Goal: Transaction & Acquisition: Purchase product/service

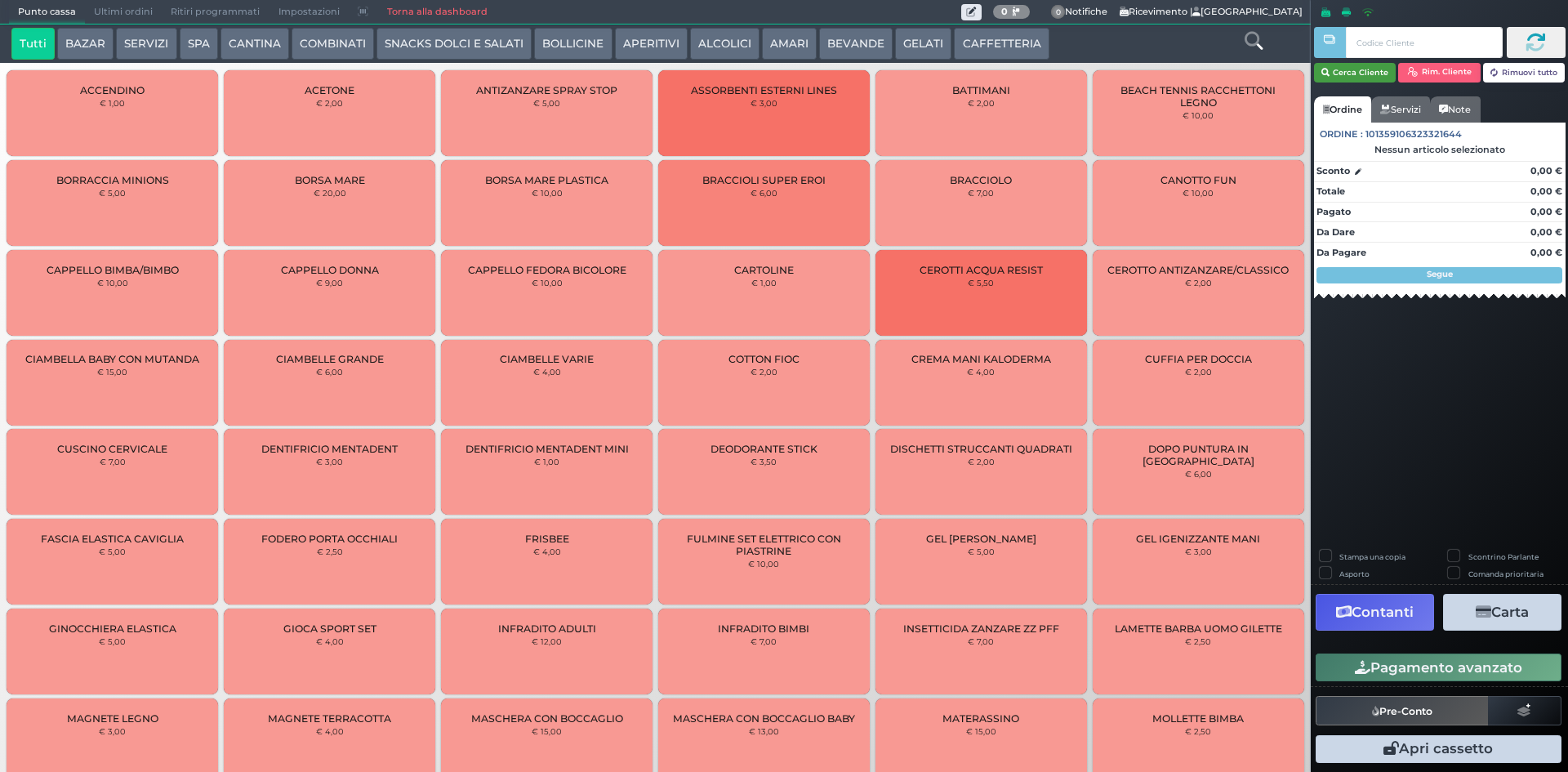
click at [1344, 70] on button "Cerca Cliente" at bounding box center [1355, 73] width 82 height 20
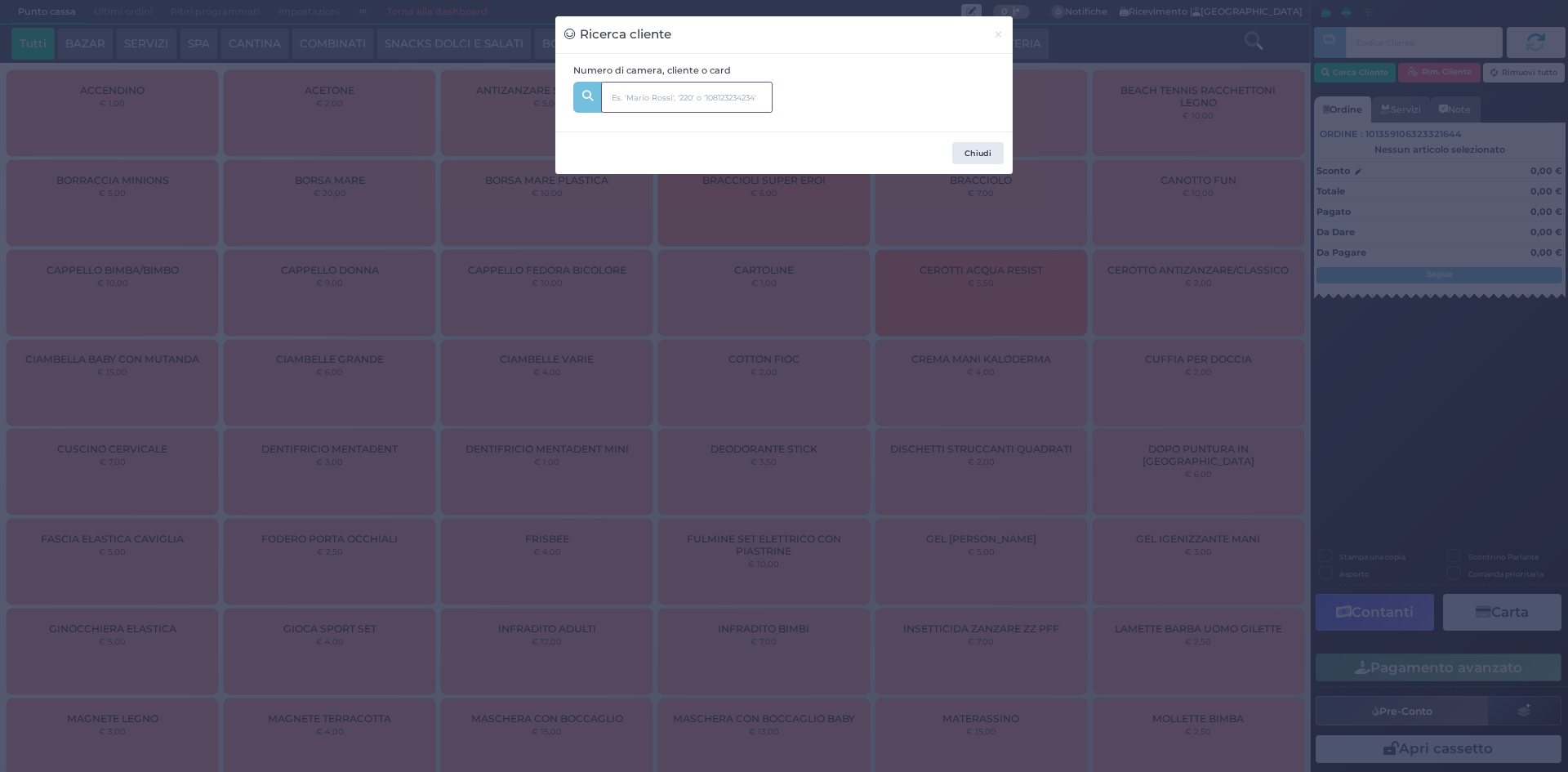
click at [634, 98] on input "text" at bounding box center [687, 97] width 171 height 31
type input "116"
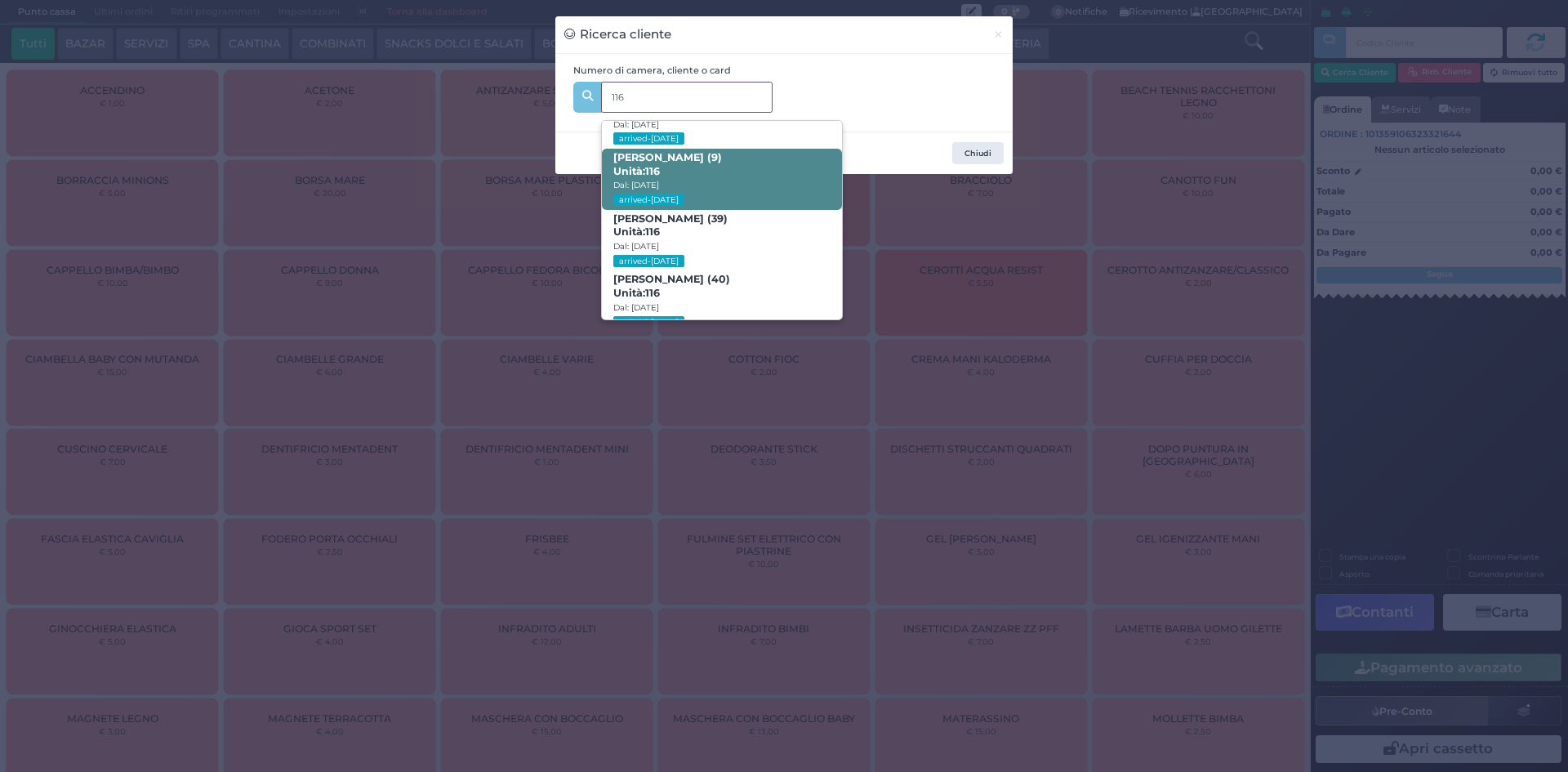
scroll to position [78, 0]
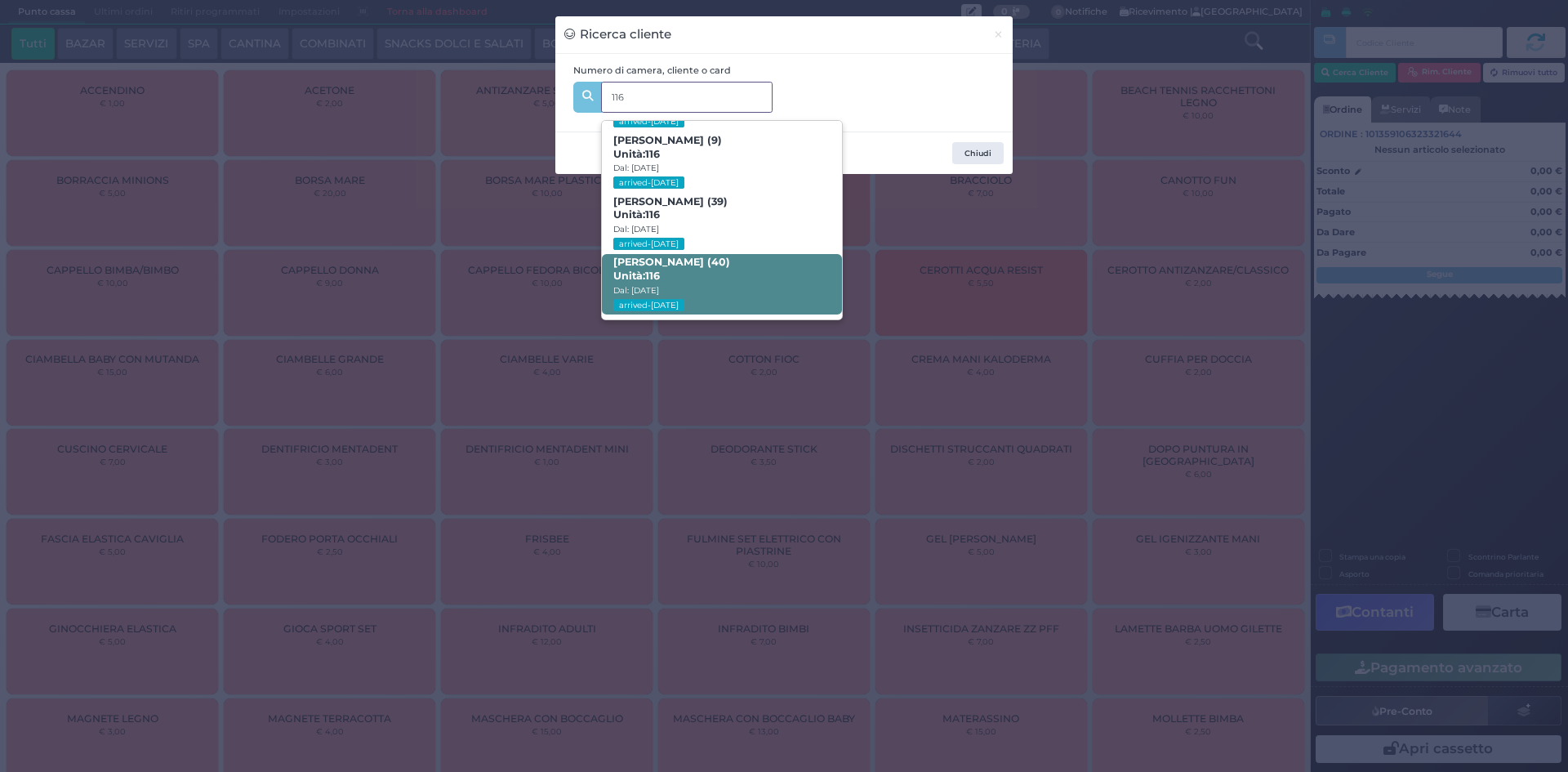
click at [688, 280] on span "Raffaele Di Sivo (40) Unità: 116 Dal: 17/08/2025 arrived-today" at bounding box center [721, 285] width 239 height 61
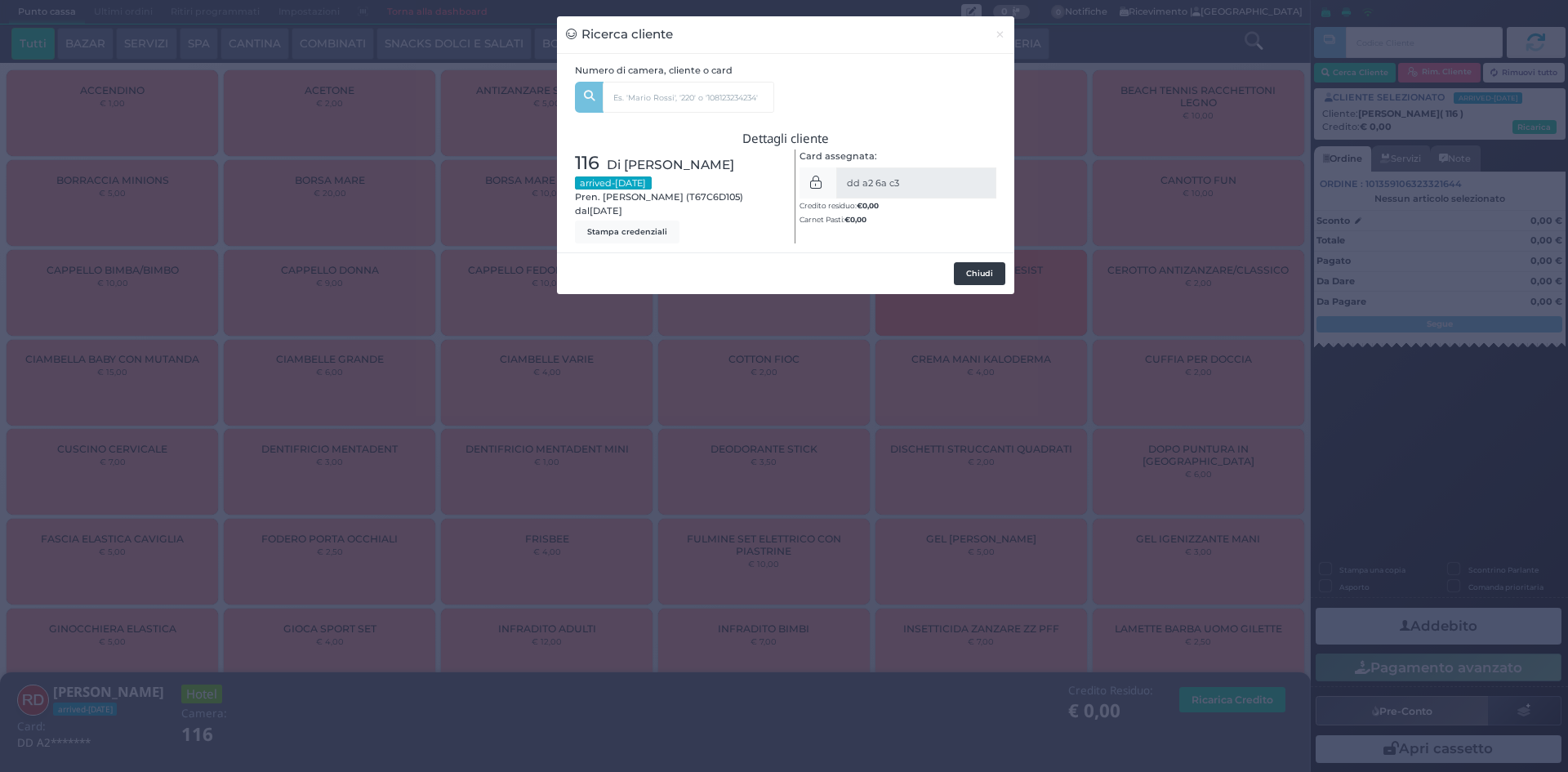
click at [982, 275] on button "Chiudi" at bounding box center [979, 274] width 51 height 23
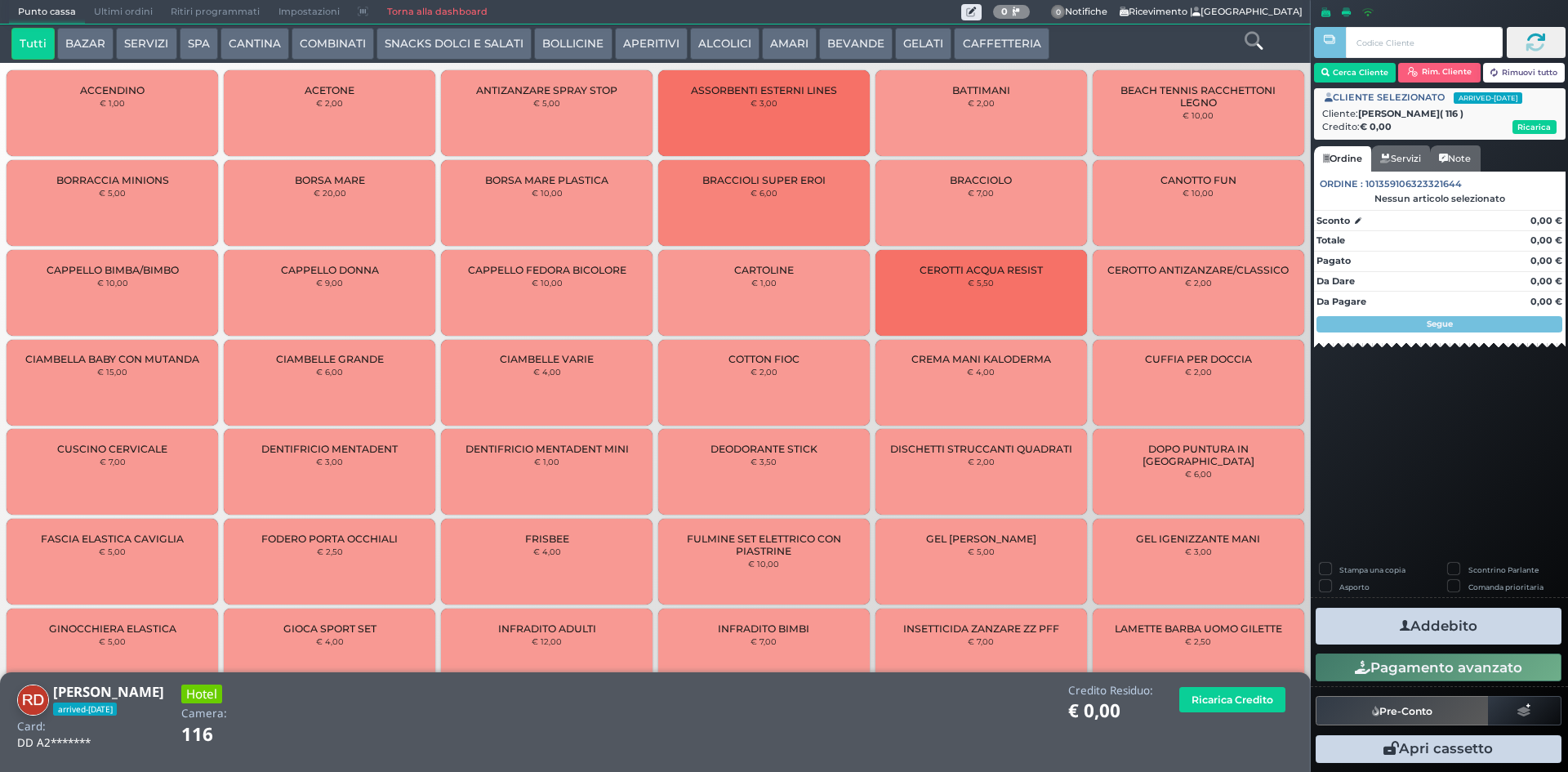
click at [905, 46] on button "GELATI" at bounding box center [923, 45] width 56 height 33
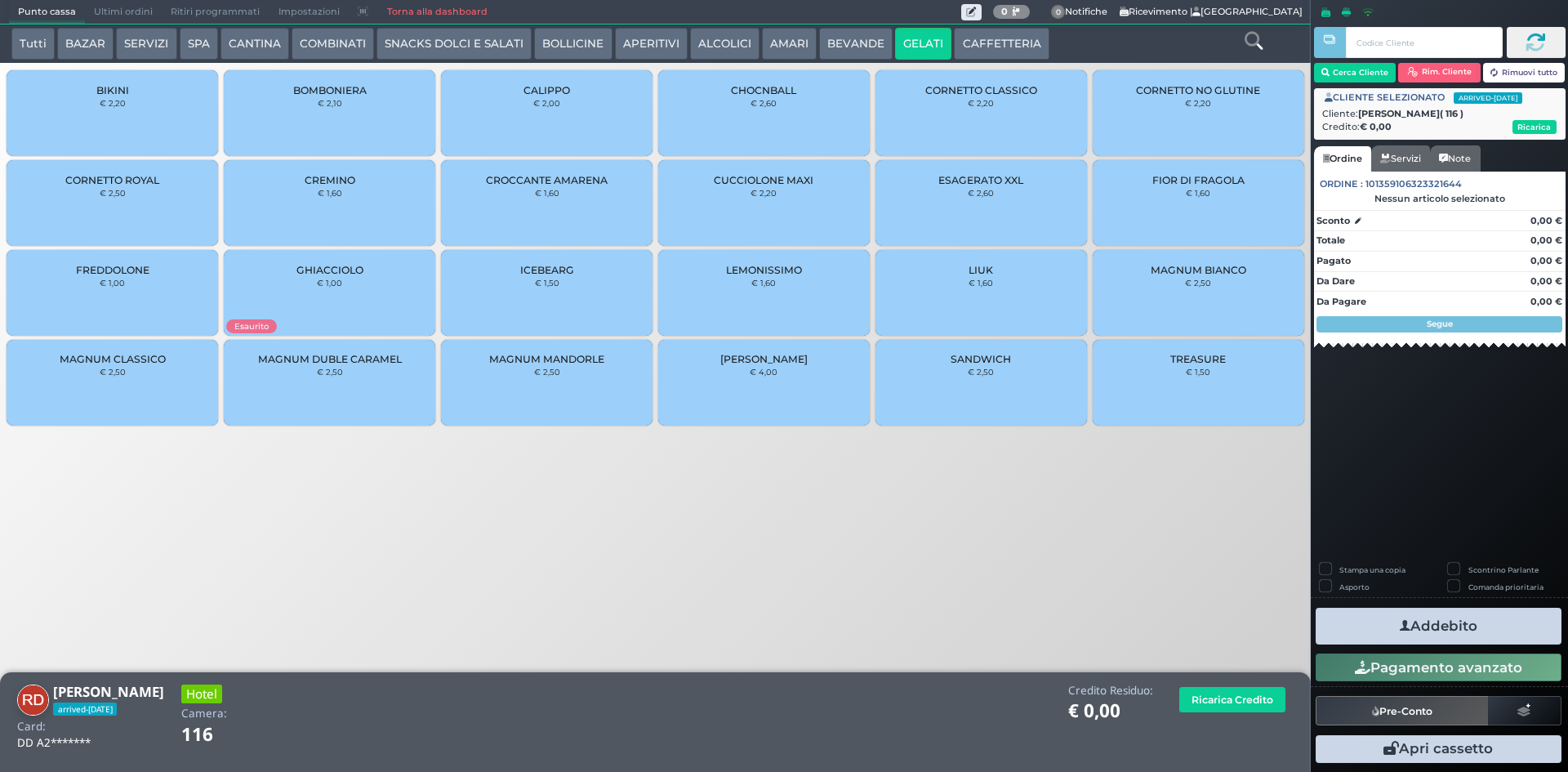
click at [1140, 297] on div "MAGNUM BIANCO € 2,50" at bounding box center [1199, 293] width 212 height 86
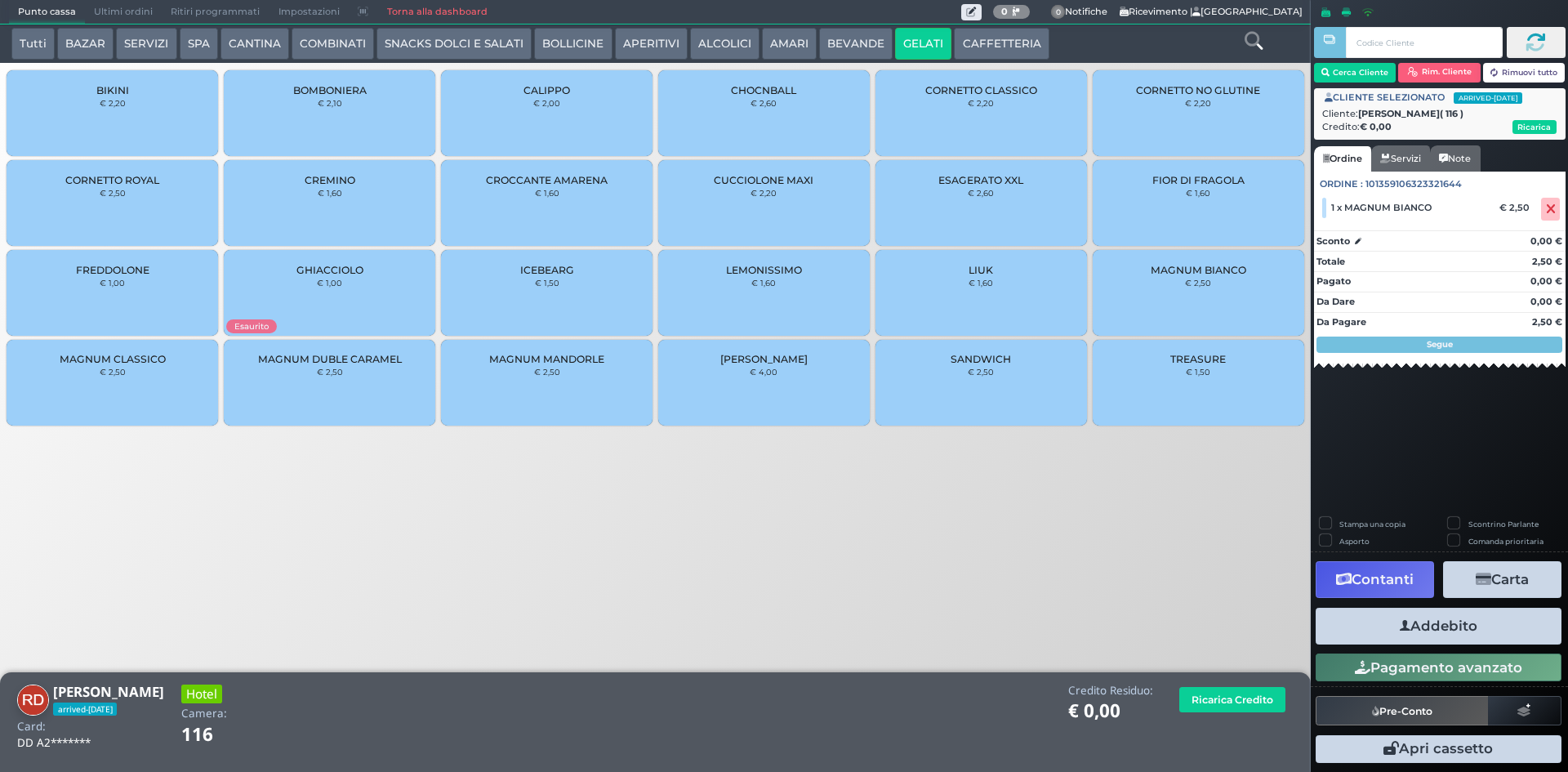
click at [332, 37] on button "COMBINATI" at bounding box center [333, 45] width 82 height 33
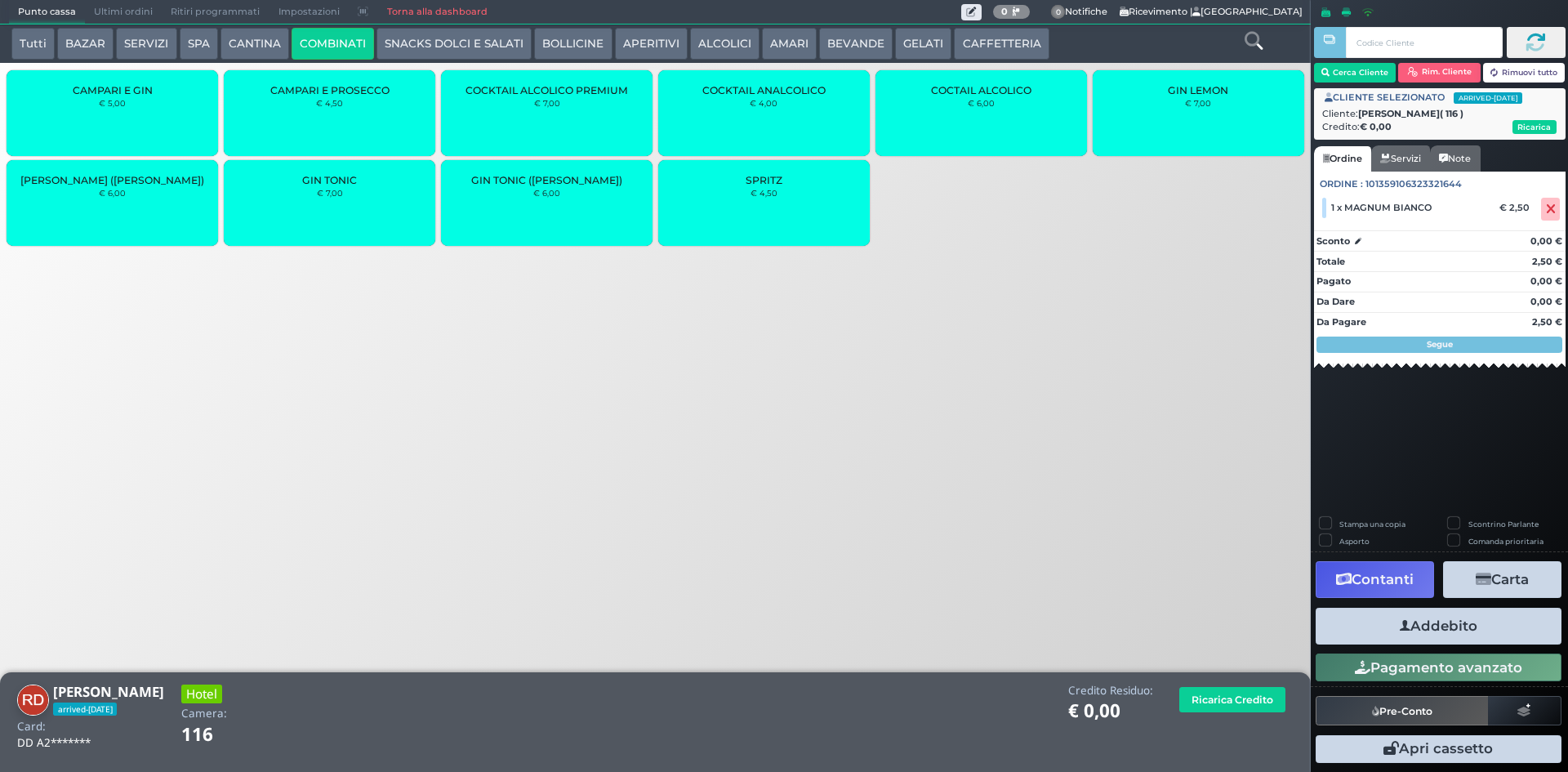
click at [360, 192] on div "GIN TONIC € 7,00" at bounding box center [329, 203] width 212 height 86
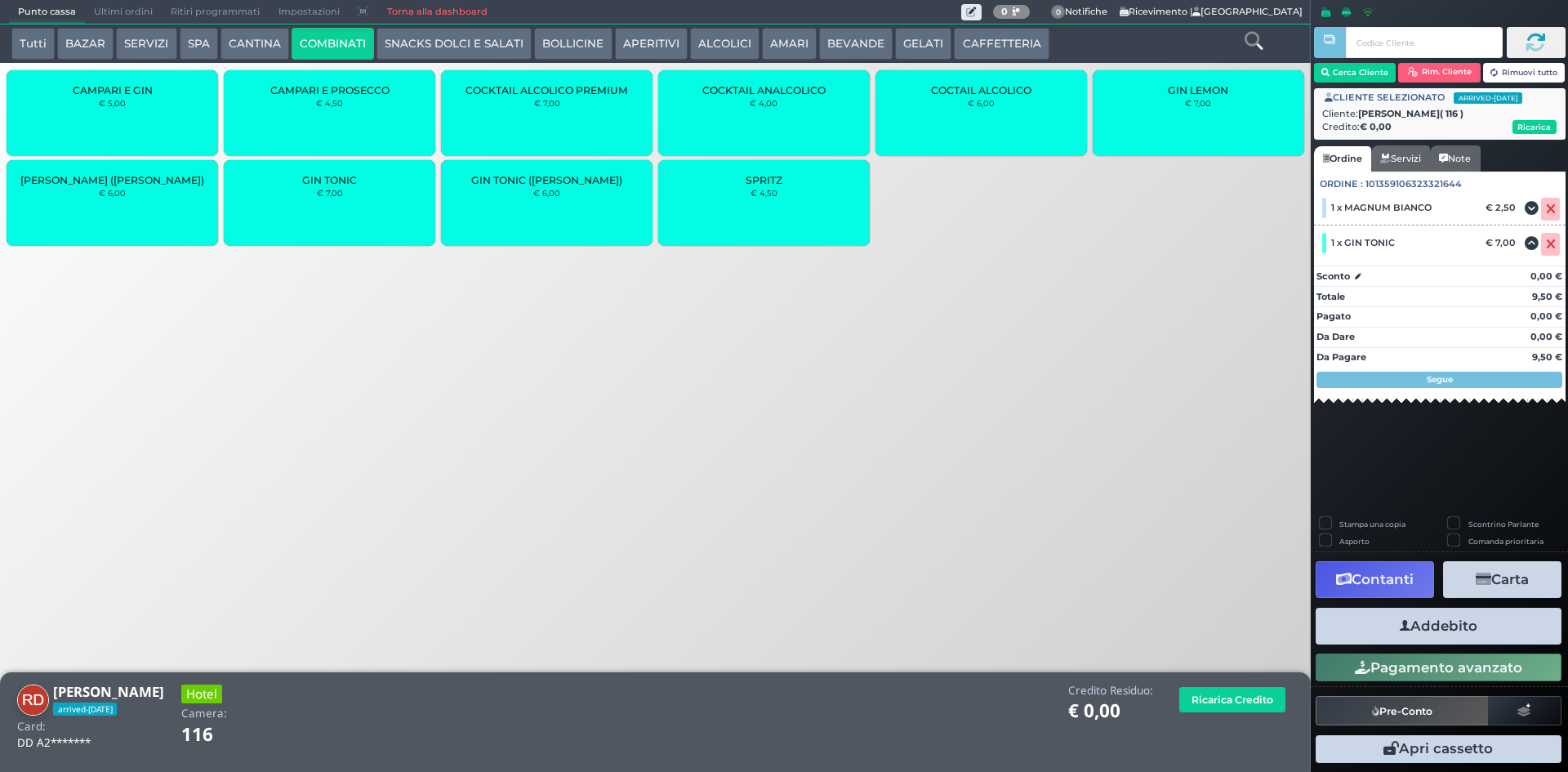
click at [1465, 633] on button "Addebito" at bounding box center [1439, 626] width 246 height 37
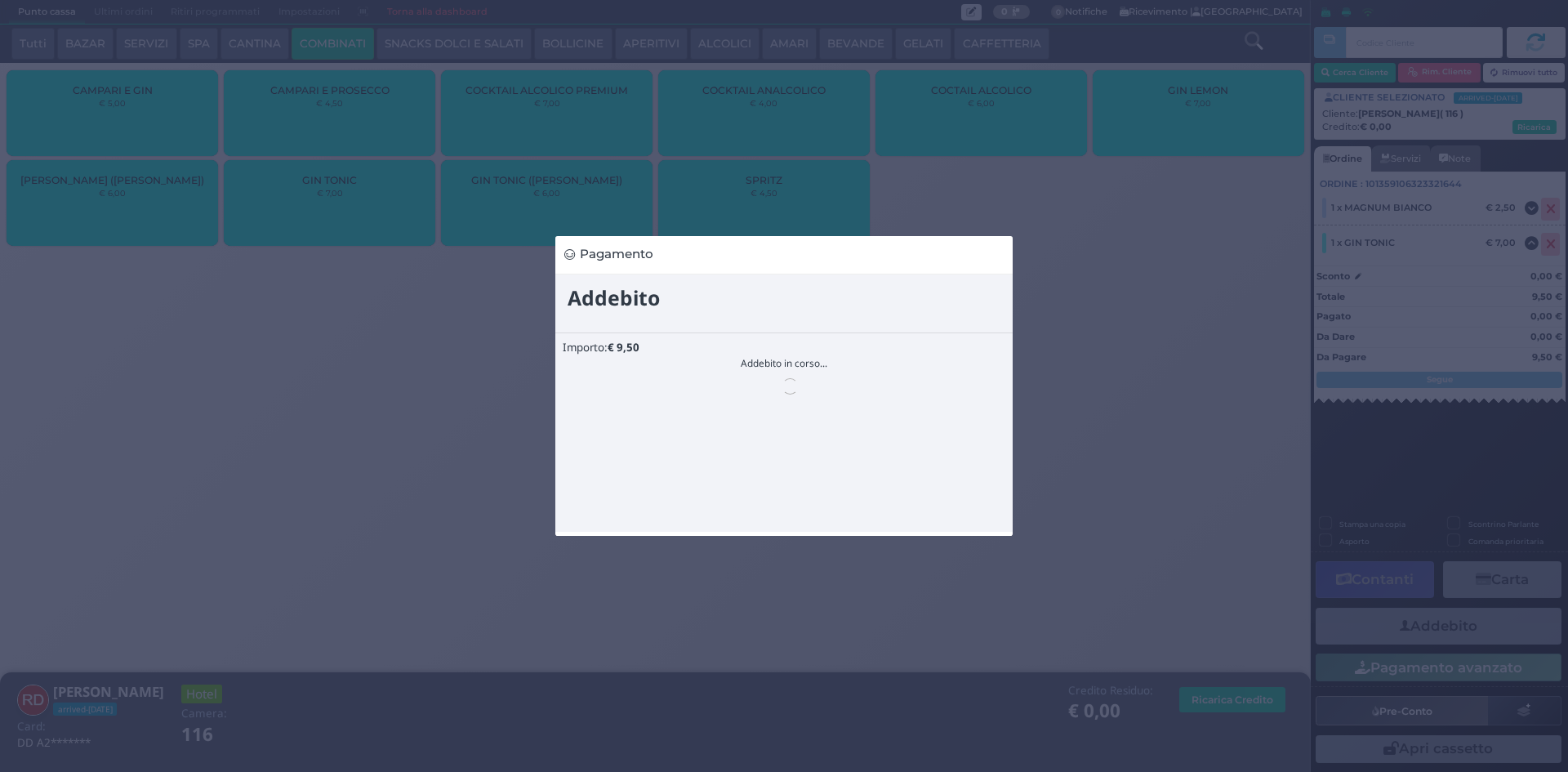
scroll to position [0, 0]
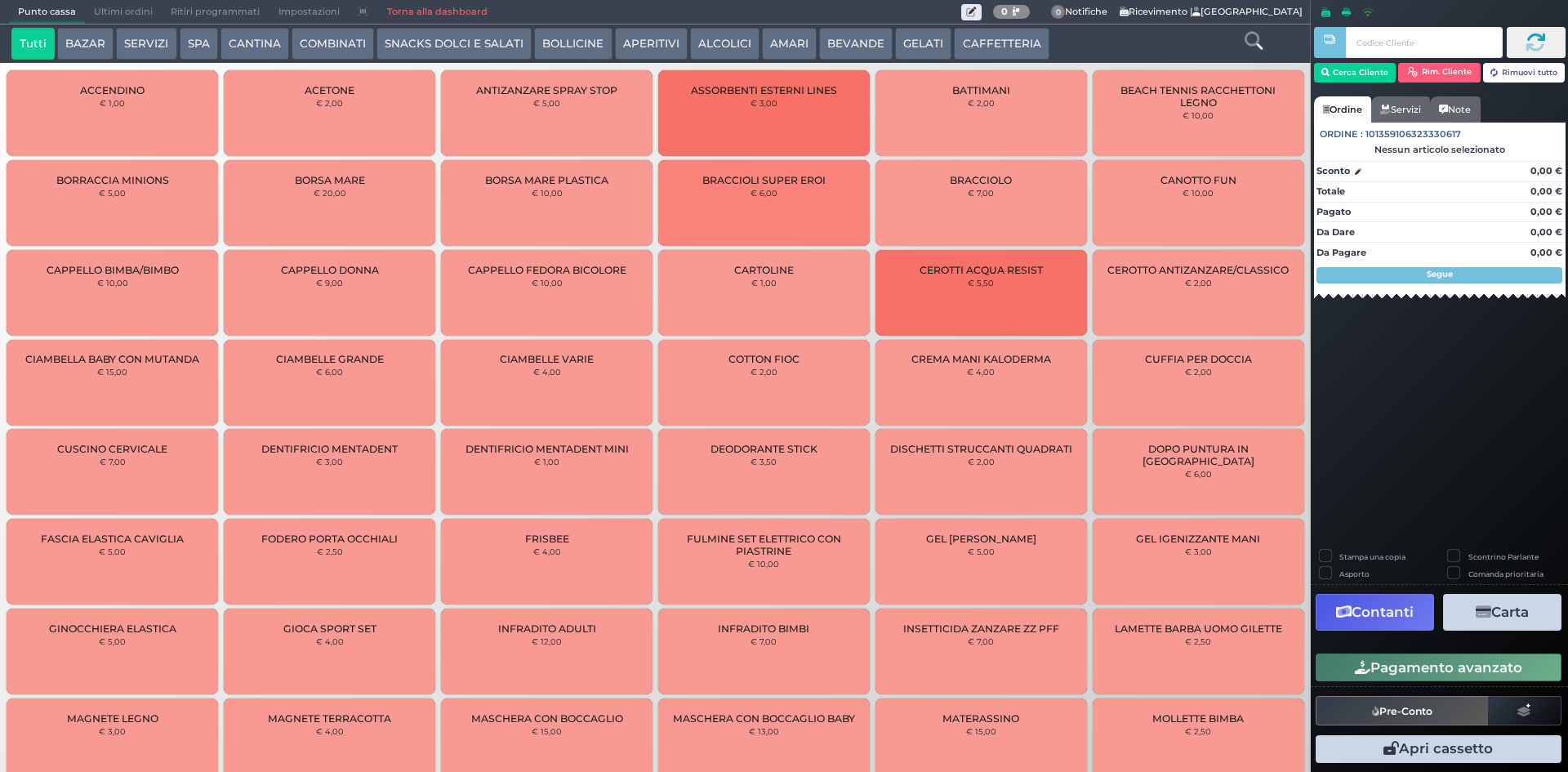
click at [920, 38] on button "GELATI" at bounding box center [923, 45] width 56 height 33
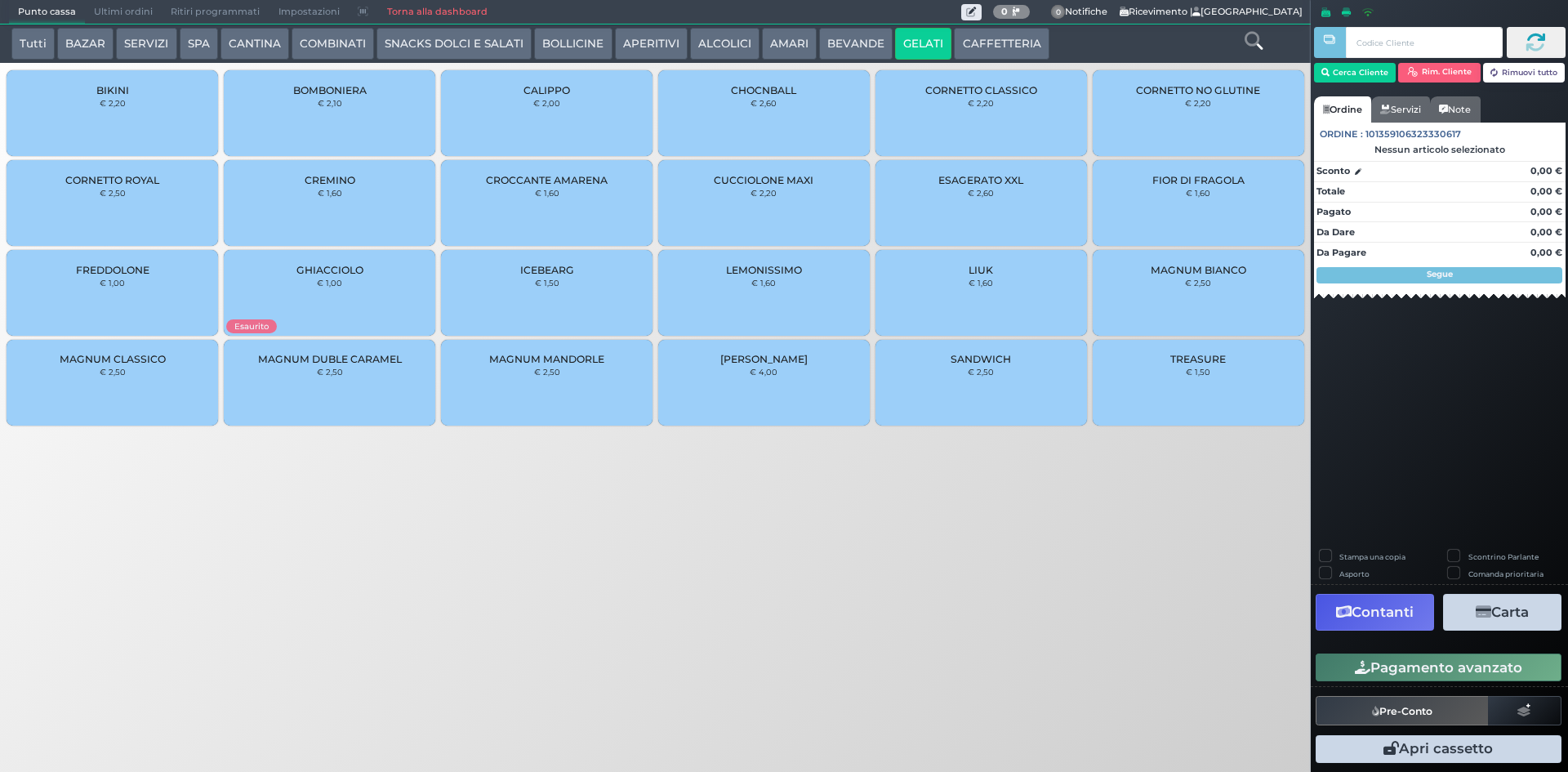
click at [770, 208] on div "CUCCIOLONE MAXI € 2,20" at bounding box center [764, 203] width 212 height 86
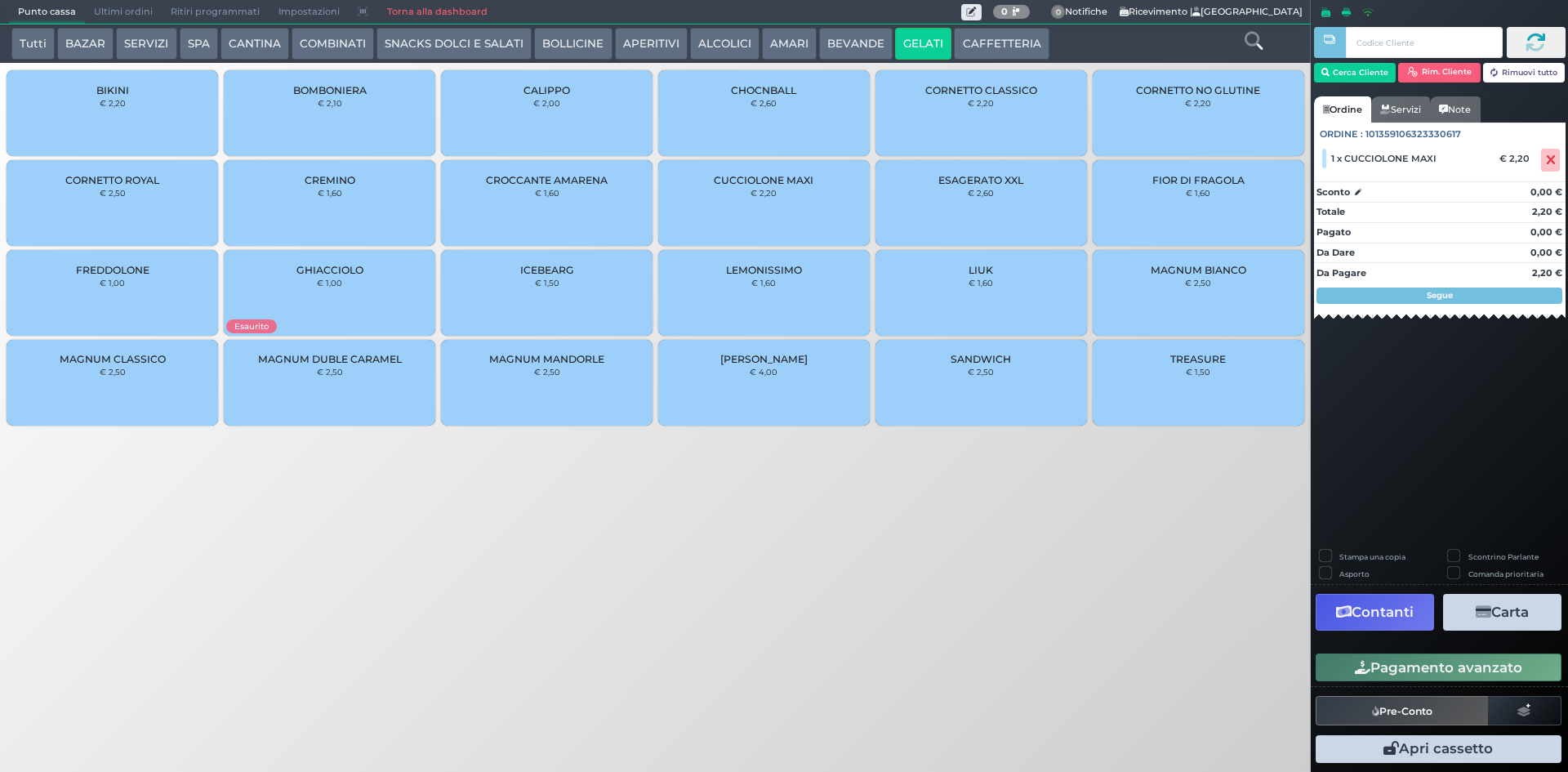
click at [1402, 677] on button "Pagamento avanzato" at bounding box center [1439, 668] width 246 height 28
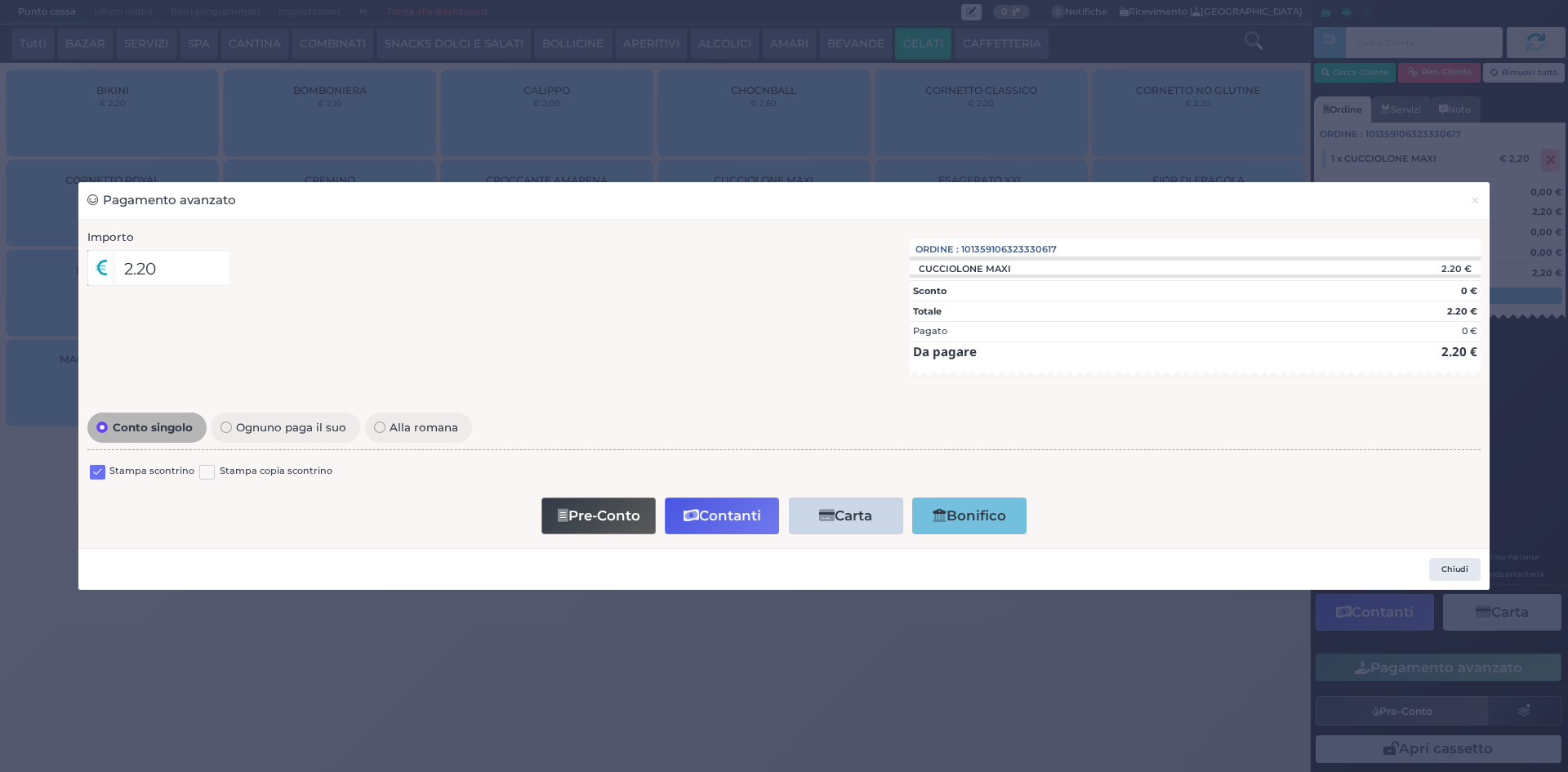
click at [105, 472] on label at bounding box center [97, 473] width 16 height 16
click at [0, 0] on input "checkbox" at bounding box center [0, 0] width 0 height 0
click at [729, 506] on button "Contanti" at bounding box center [722, 515] width 115 height 37
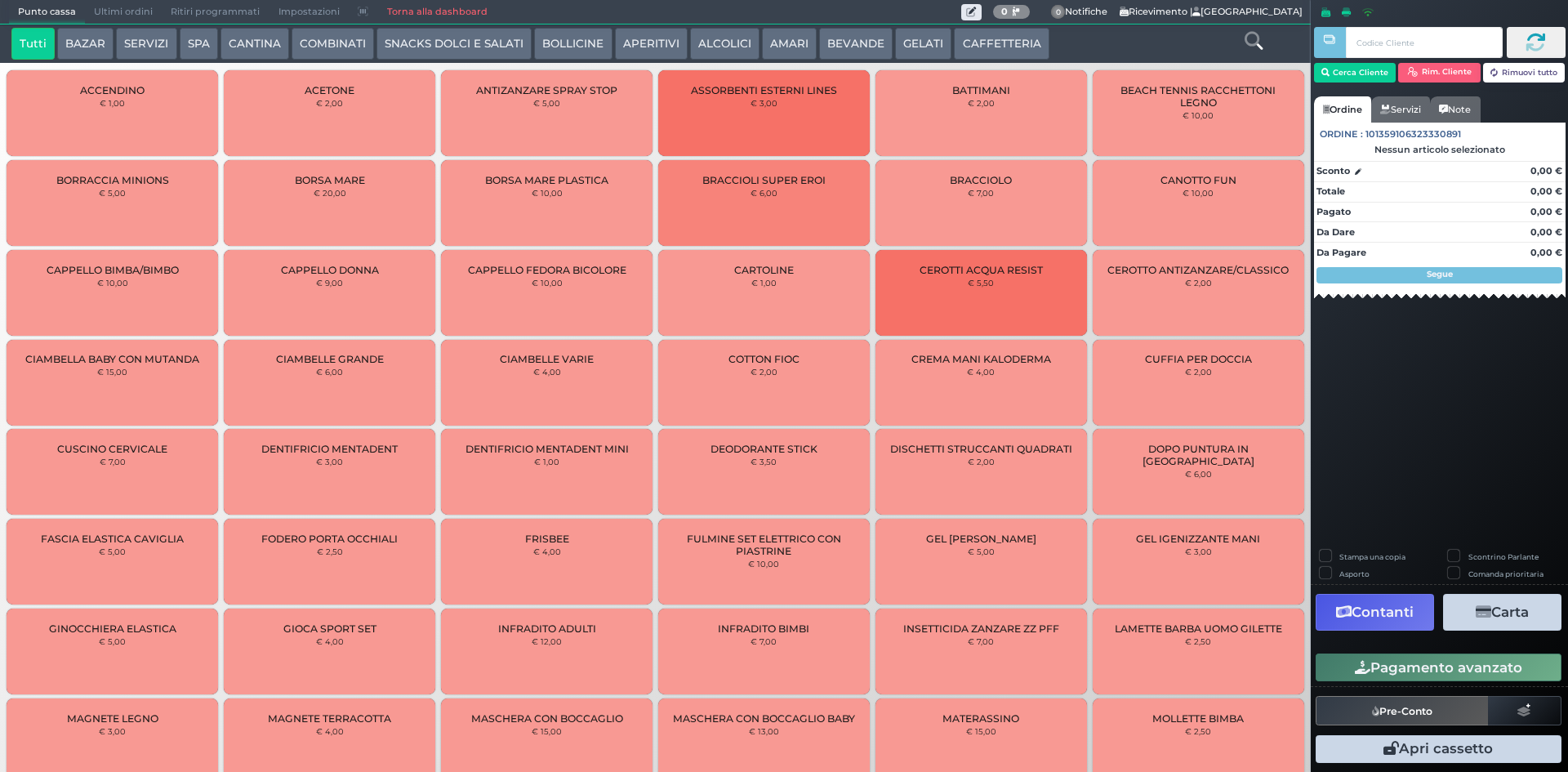
click at [134, 11] on span "Ultimi ordini" at bounding box center [123, 12] width 77 height 23
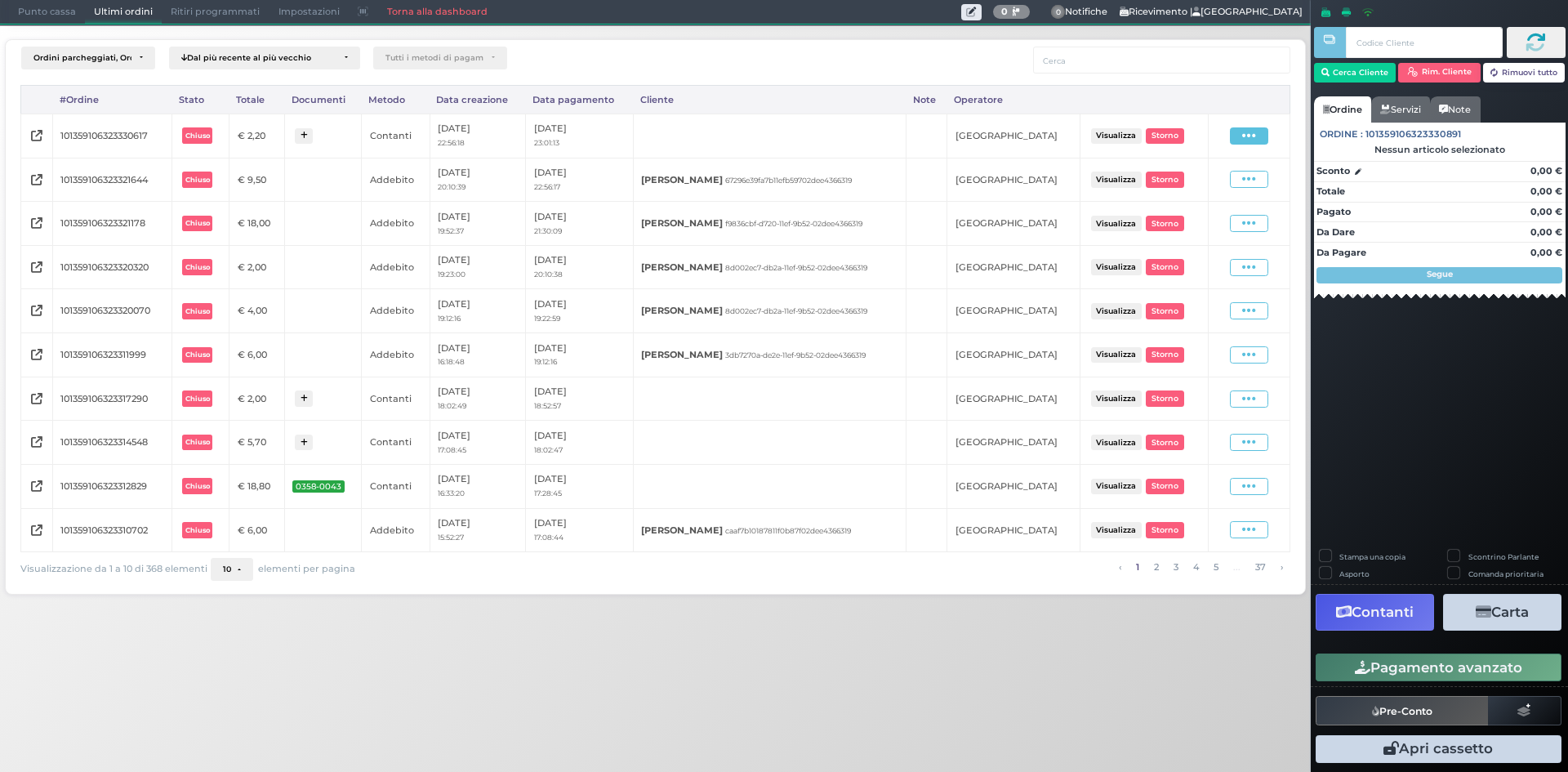
click at [1251, 137] on icon at bounding box center [1249, 136] width 14 height 16
click at [1211, 174] on span "Ristampa Pre-Conto" at bounding box center [1213, 183] width 67 height 28
